Goal: Information Seeking & Learning: Learn about a topic

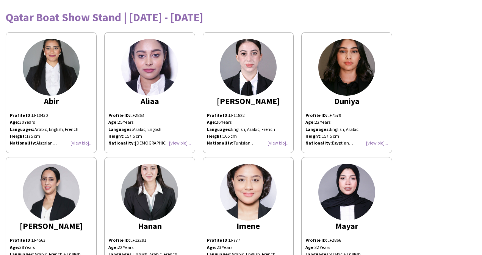
drag, startPoint x: 337, startPoint y: 102, endPoint x: 321, endPoint y: 118, distance: 23.0
click at [321, 118] on strong "Profile ID:" at bounding box center [316, 116] width 22 height 6
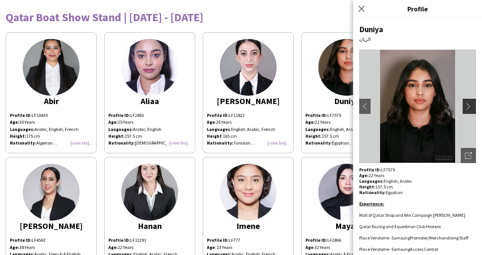
click at [466, 108] on app-icon "chevron-right" at bounding box center [470, 106] width 11 height 7
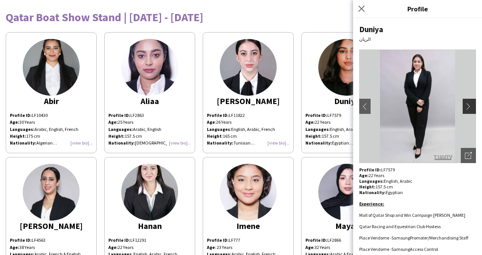
click at [466, 108] on app-icon "chevron-right" at bounding box center [470, 106] width 11 height 7
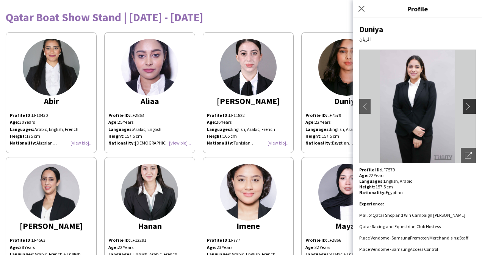
click at [466, 108] on app-icon "chevron-right" at bounding box center [470, 106] width 11 height 7
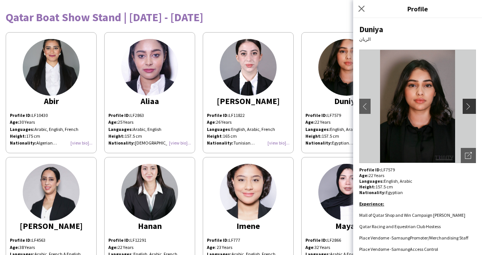
click at [466, 108] on app-icon "chevron-right" at bounding box center [470, 106] width 11 height 7
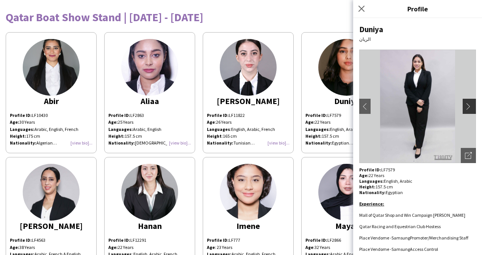
click at [466, 108] on app-icon "chevron-right" at bounding box center [470, 106] width 11 height 7
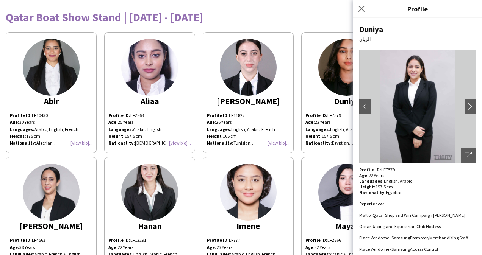
click at [302, 20] on div "Qatar Boat Show Stand | [DATE] - [DATE]" at bounding box center [241, 16] width 471 height 11
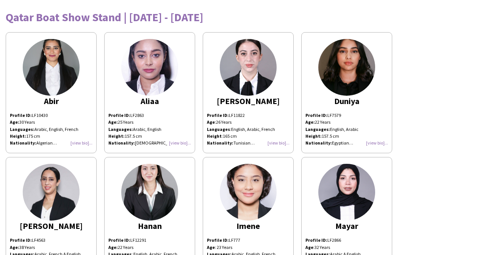
click at [247, 101] on div "[PERSON_NAME]" at bounding box center [248, 101] width 83 height 7
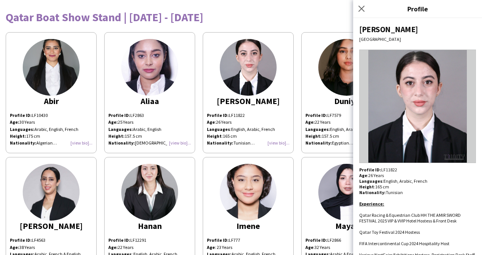
click at [446, 103] on img at bounding box center [417, 107] width 117 height 114
click at [458, 94] on img at bounding box center [417, 107] width 117 height 114
click at [279, 17] on div "Qatar Boat Show Stand | [DATE] - [DATE]" at bounding box center [241, 16] width 471 height 11
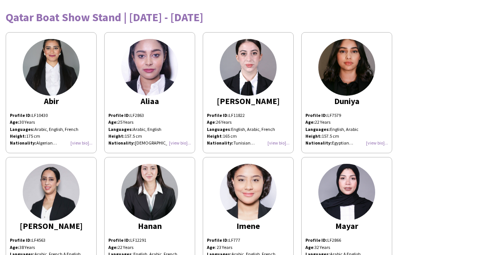
click at [139, 77] on img at bounding box center [149, 67] width 57 height 57
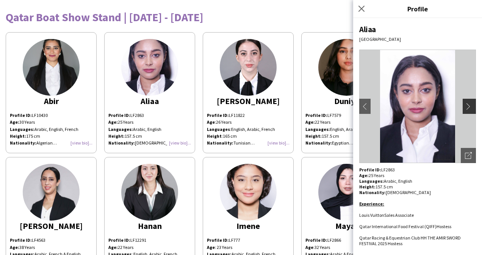
click at [466, 105] on app-icon "chevron-right" at bounding box center [470, 106] width 11 height 7
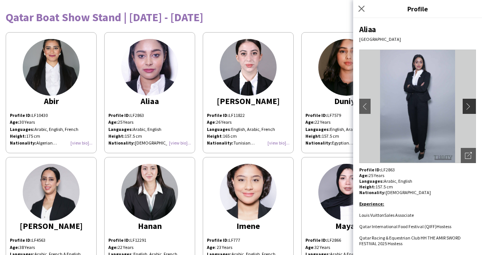
click at [466, 105] on app-icon "chevron-right" at bounding box center [470, 106] width 11 height 7
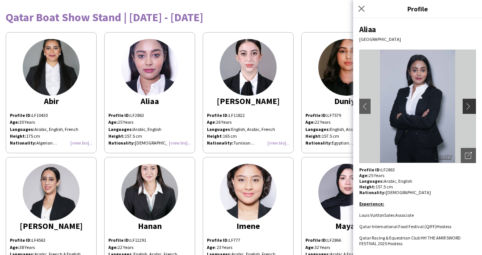
click at [466, 105] on app-icon "chevron-right" at bounding box center [470, 106] width 11 height 7
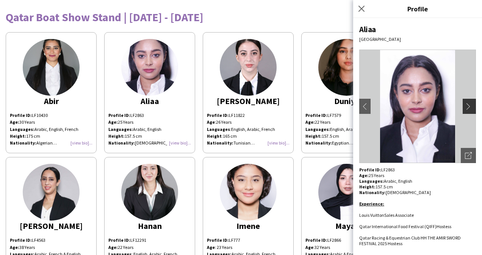
click at [466, 105] on app-icon "chevron-right" at bounding box center [470, 106] width 11 height 7
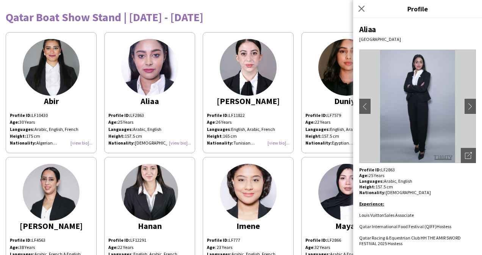
click at [324, 25] on div "Qatar Boat Show Stand | [DATE] - [DATE] [PERSON_NAME] Profile ID: LF10430 Age: …" at bounding box center [241, 205] width 482 height 410
